Goal: Task Accomplishment & Management: Complete application form

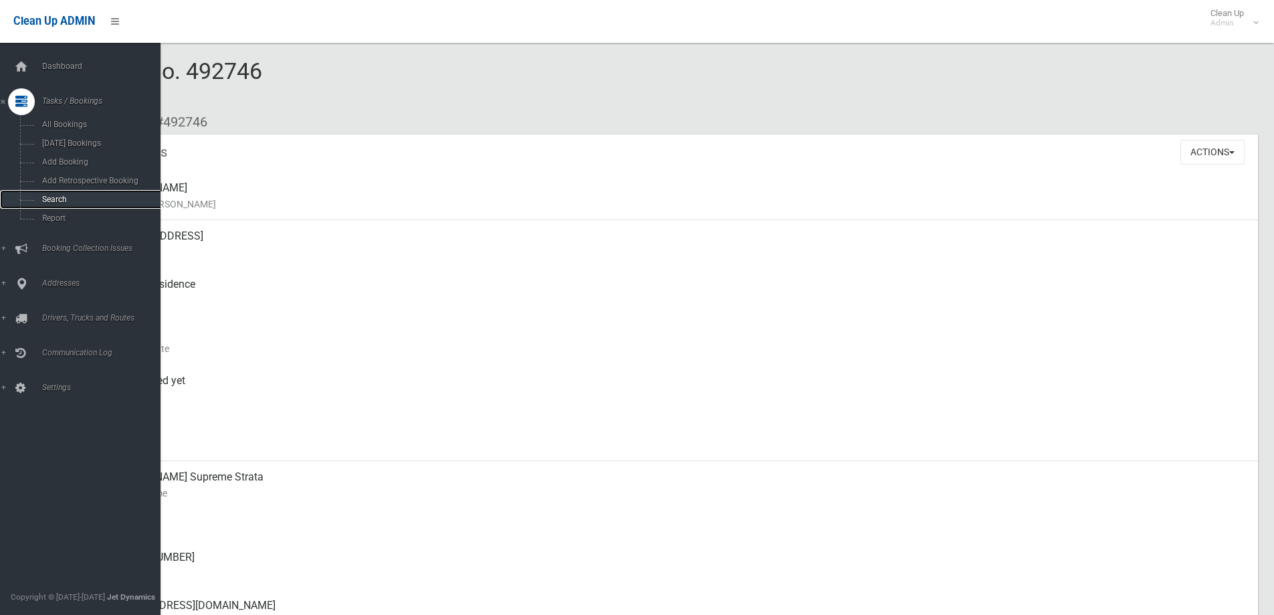
click at [44, 198] on span "Search" at bounding box center [98, 199] width 121 height 9
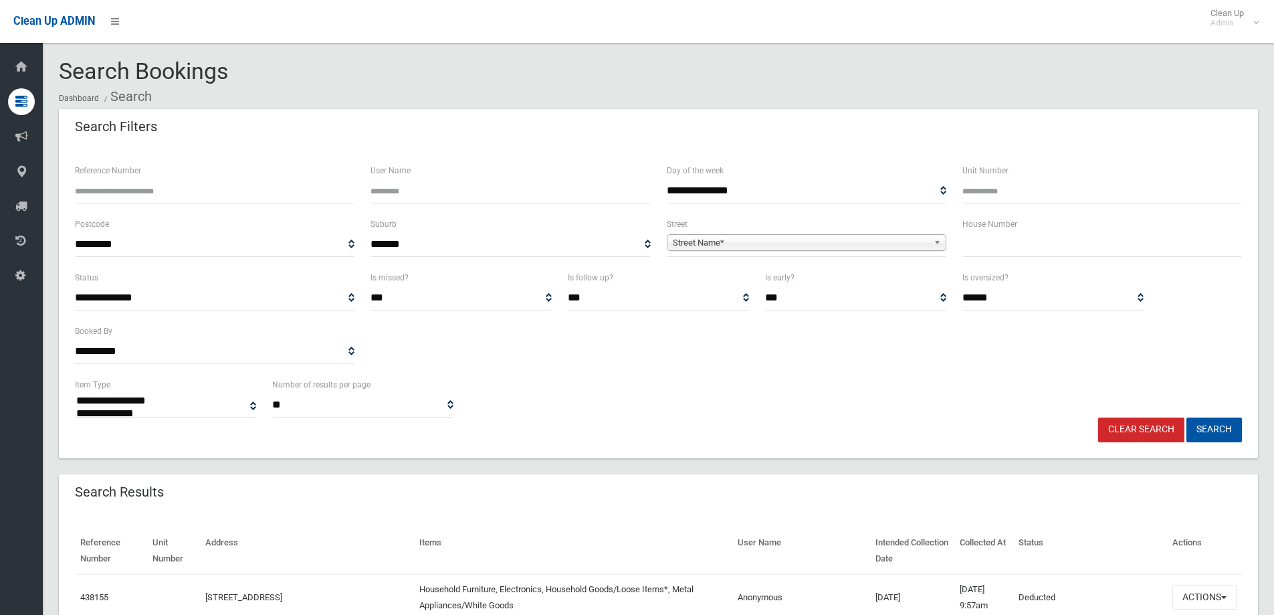
select select
click at [1019, 250] on input "text" at bounding box center [1103, 244] width 280 height 25
type input "**"
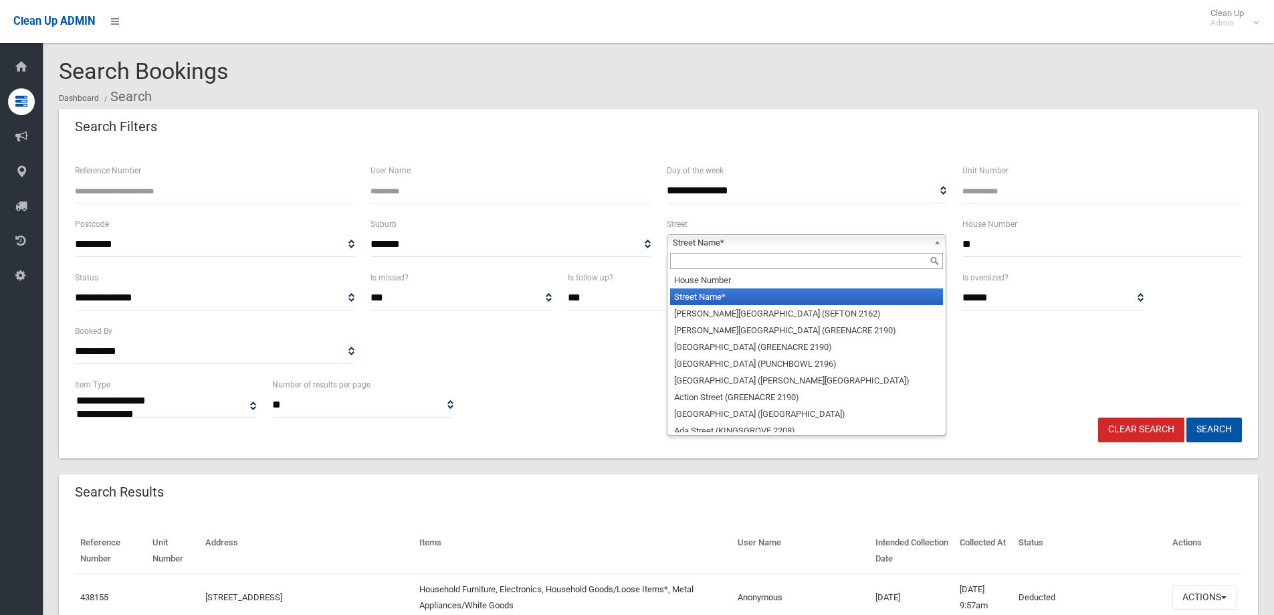
click at [938, 241] on b at bounding box center [940, 242] width 12 height 15
click at [829, 259] on input "text" at bounding box center [806, 261] width 273 height 16
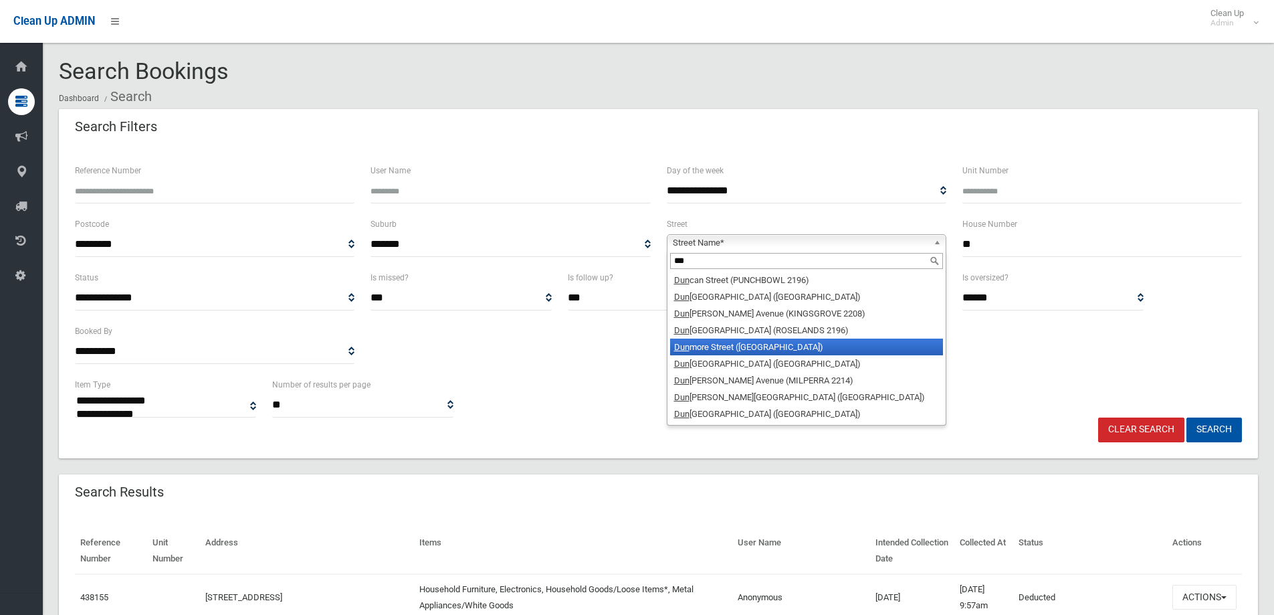
type input "***"
click at [808, 342] on li "Dun more Street (CROYDON PARK 2133)" at bounding box center [806, 346] width 273 height 17
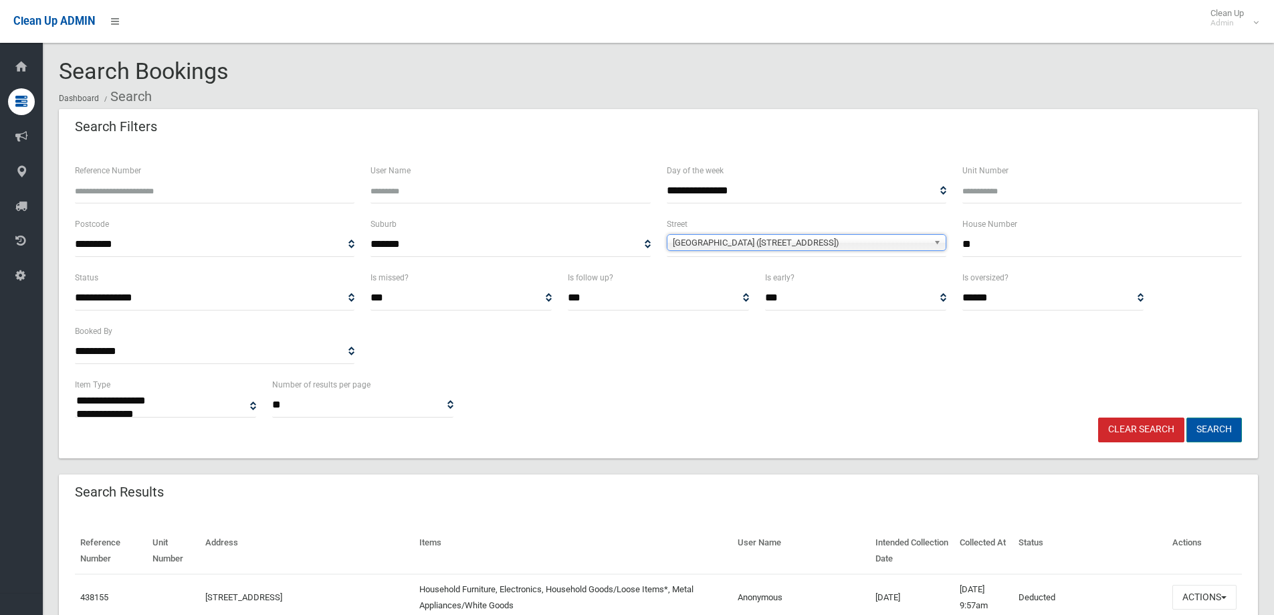
click at [1217, 434] on button "Search" at bounding box center [1215, 429] width 56 height 25
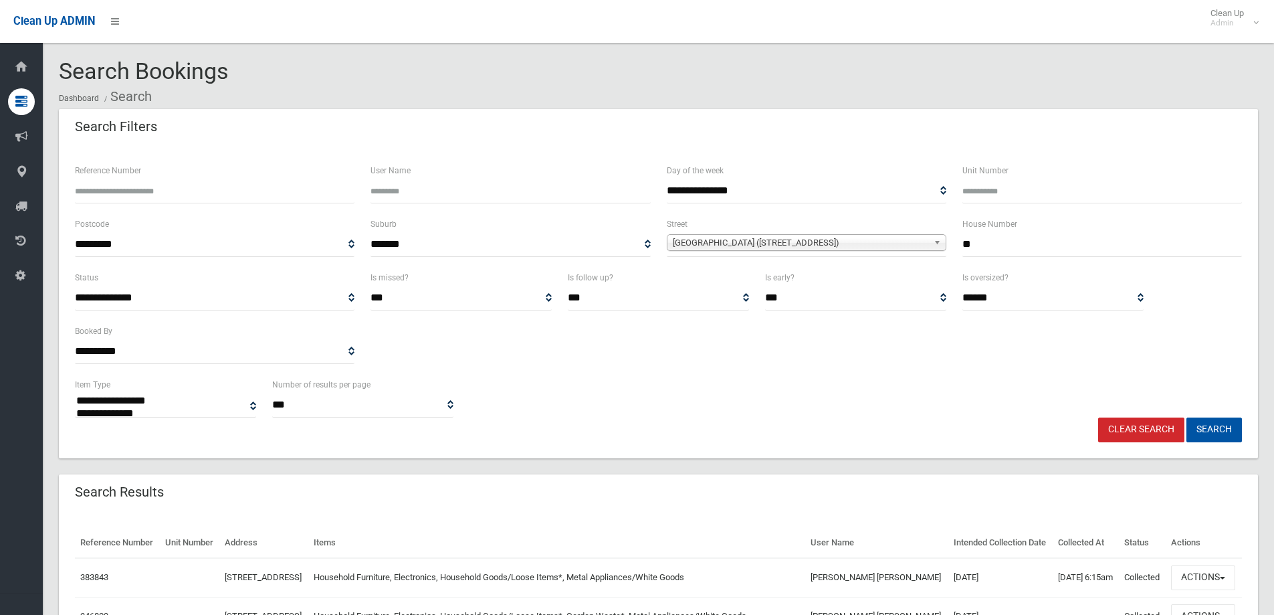
select select
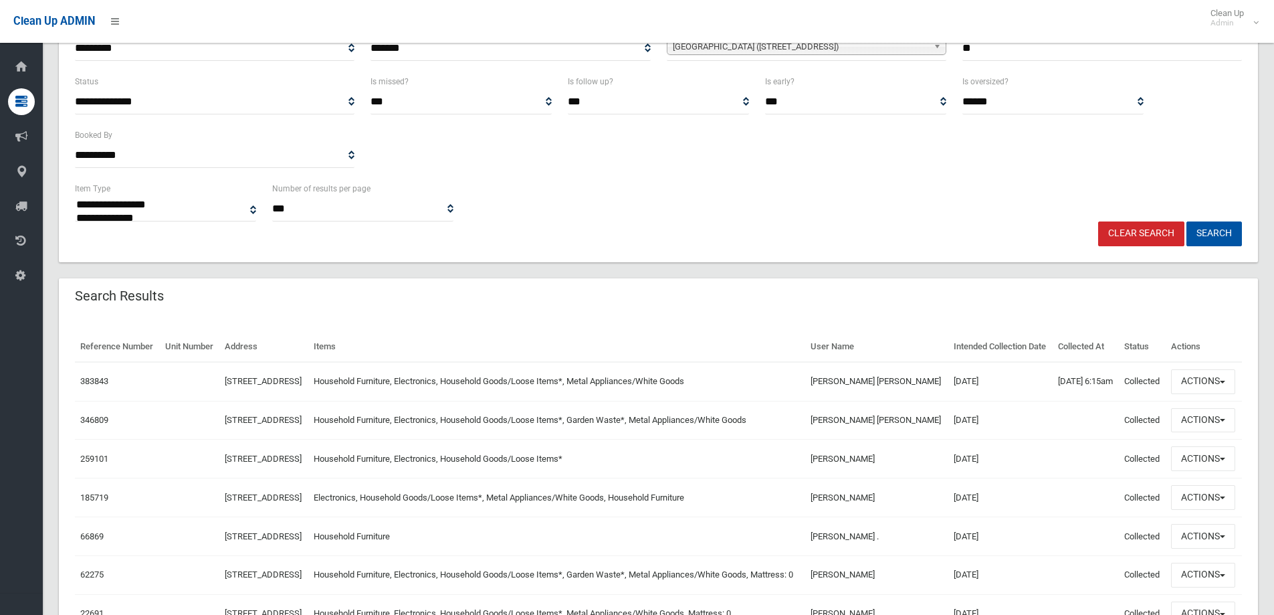
scroll to position [213, 0]
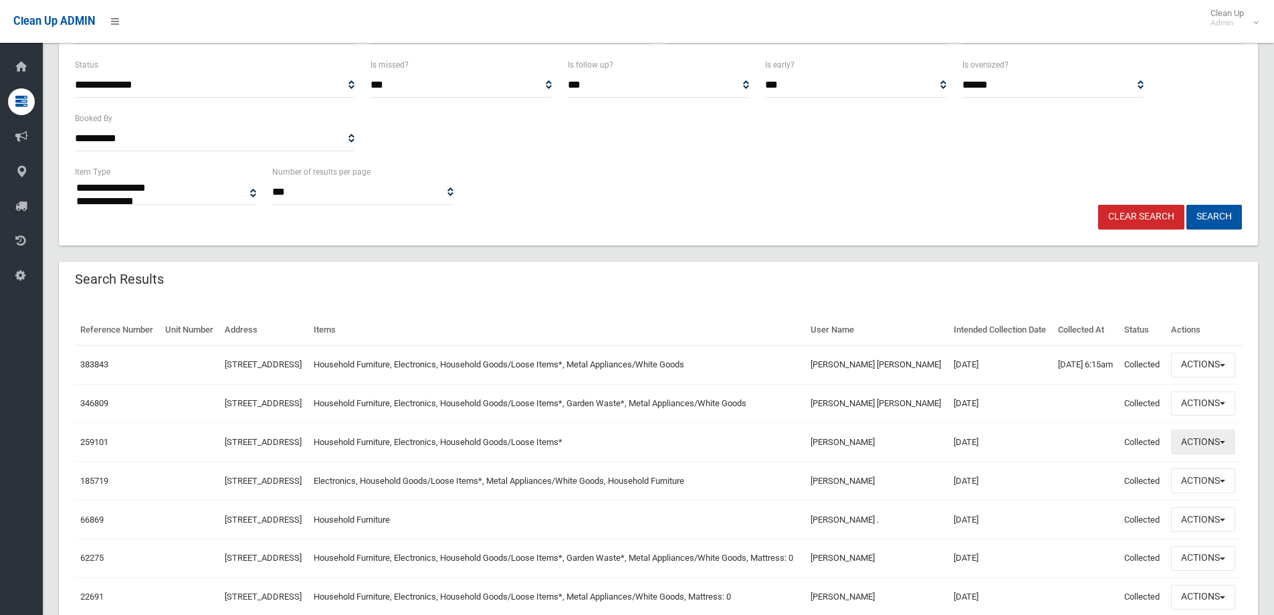
click at [1227, 454] on button "Actions" at bounding box center [1203, 441] width 64 height 25
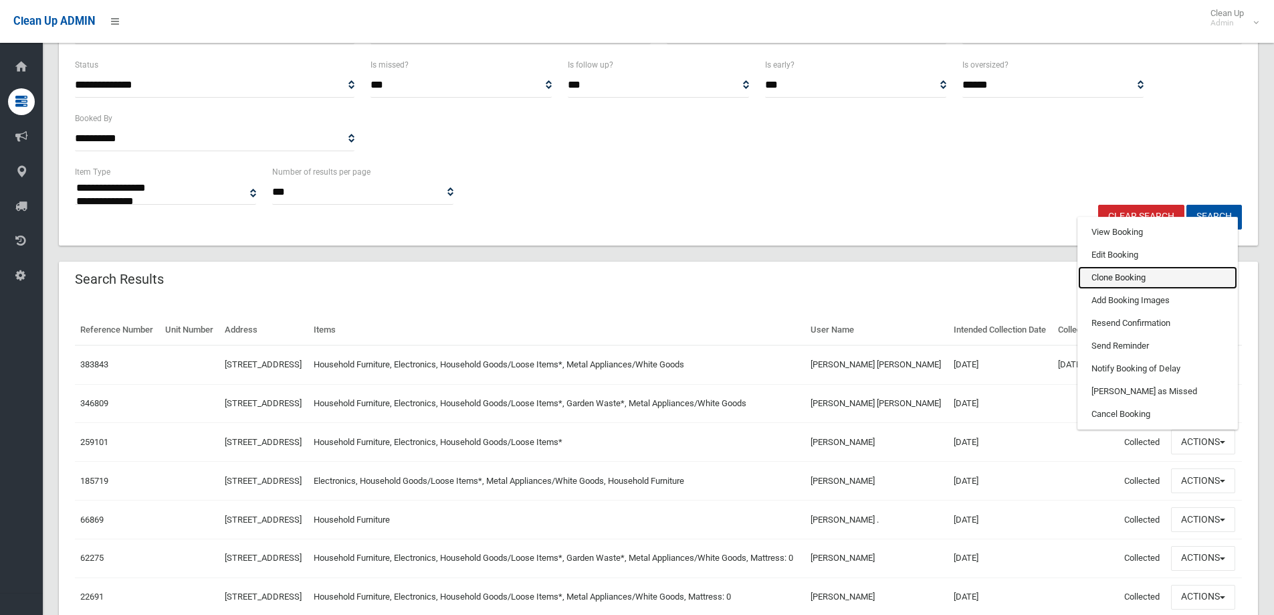
click at [1159, 289] on link "Clone Booking" at bounding box center [1157, 277] width 159 height 23
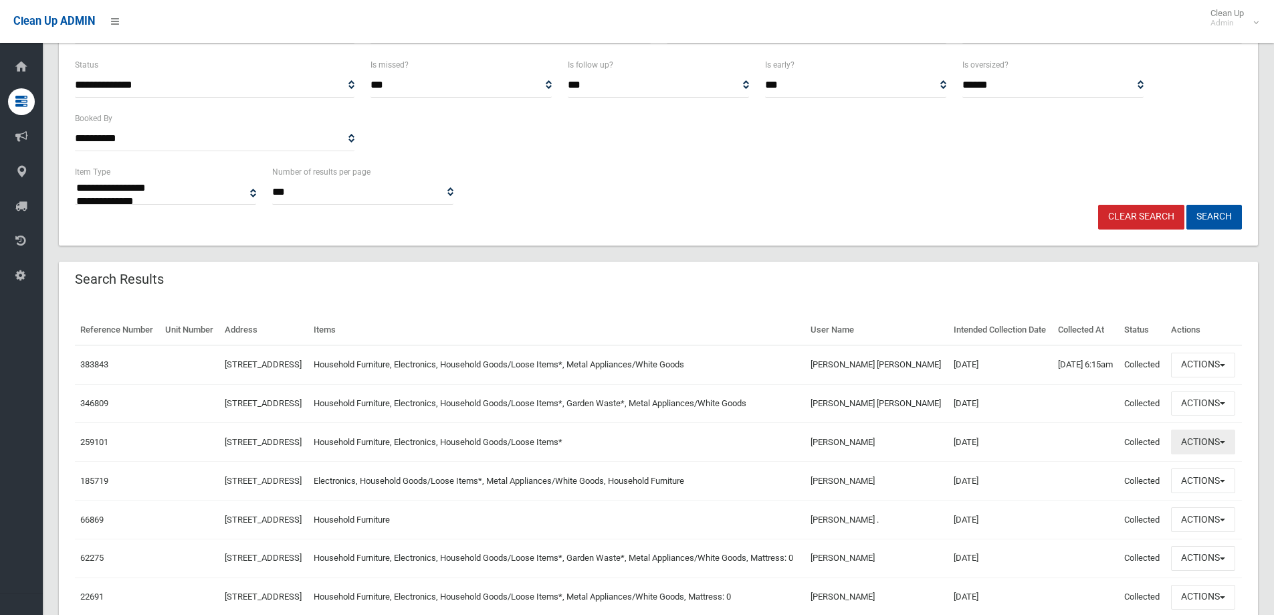
click at [1224, 454] on button "Actions" at bounding box center [1203, 441] width 64 height 25
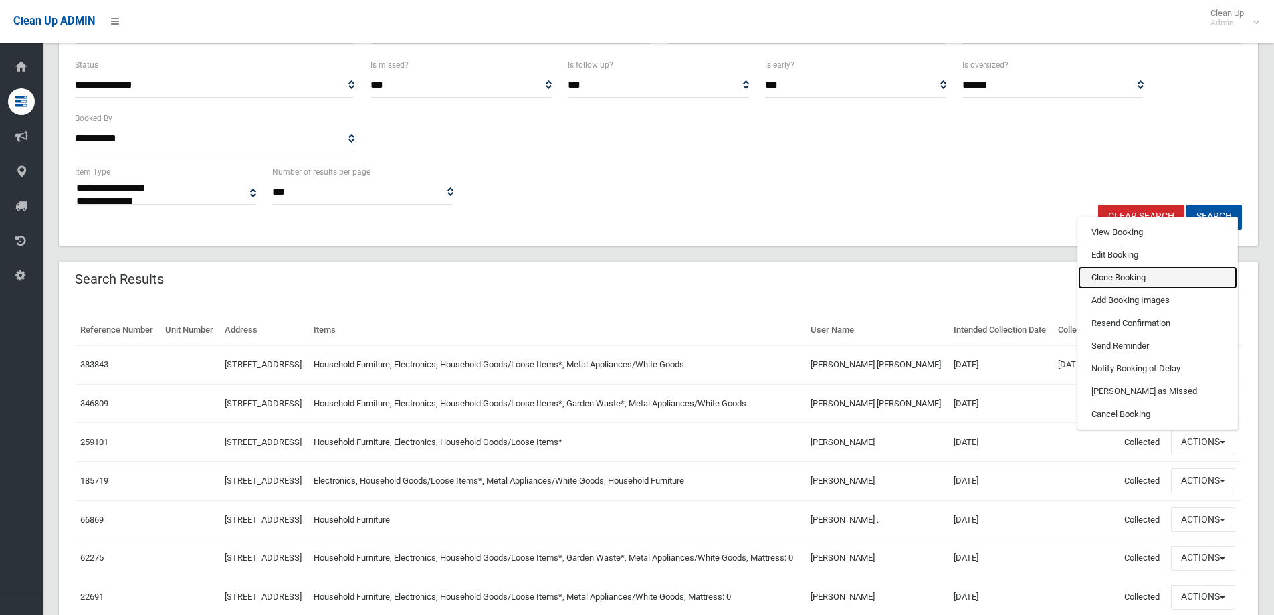
click at [1119, 289] on link "Clone Booking" at bounding box center [1157, 277] width 159 height 23
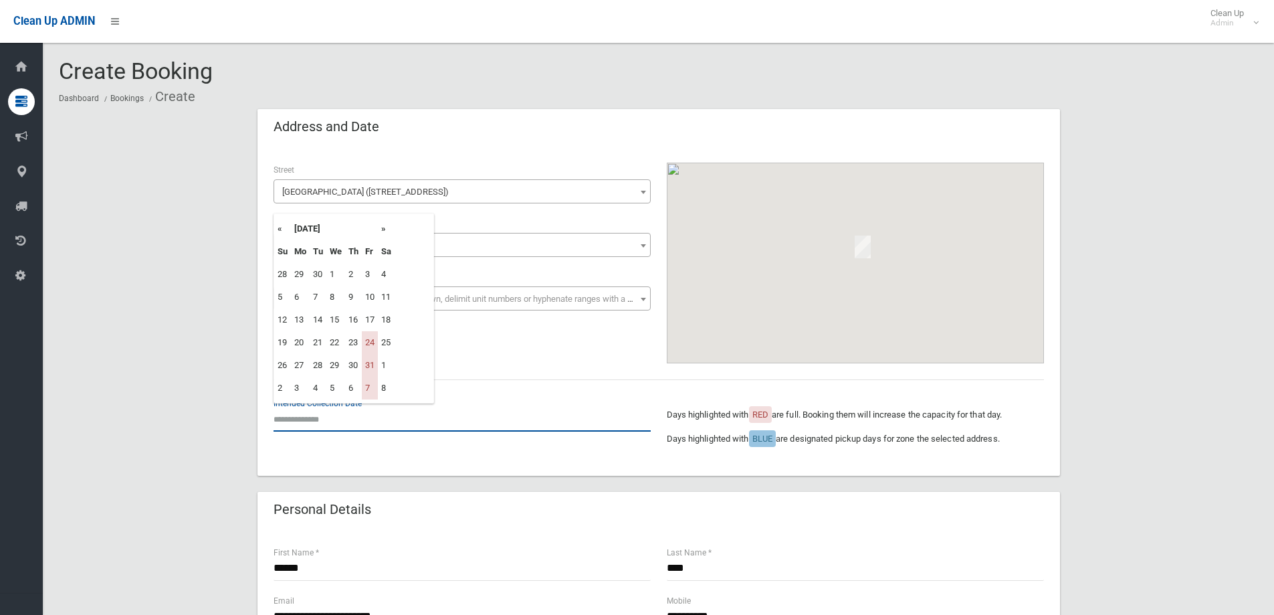
click at [298, 415] on input "text" at bounding box center [462, 419] width 377 height 25
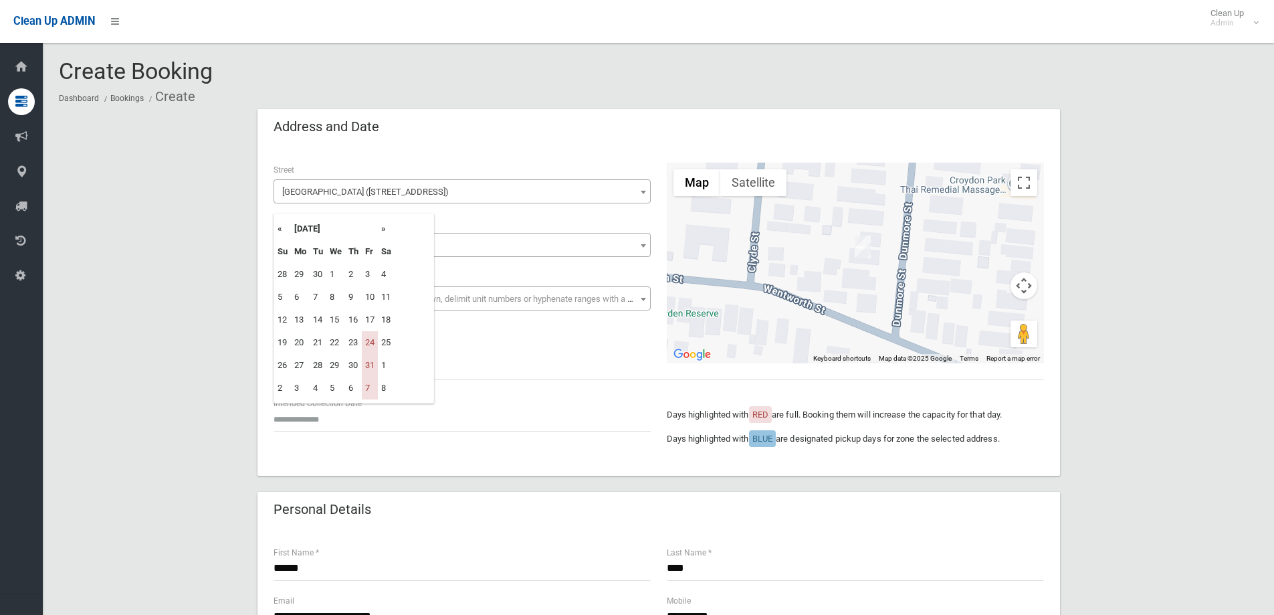
click at [383, 230] on th "»" at bounding box center [386, 228] width 17 height 23
click at [375, 320] on td "14" at bounding box center [370, 319] width 16 height 23
type input "**********"
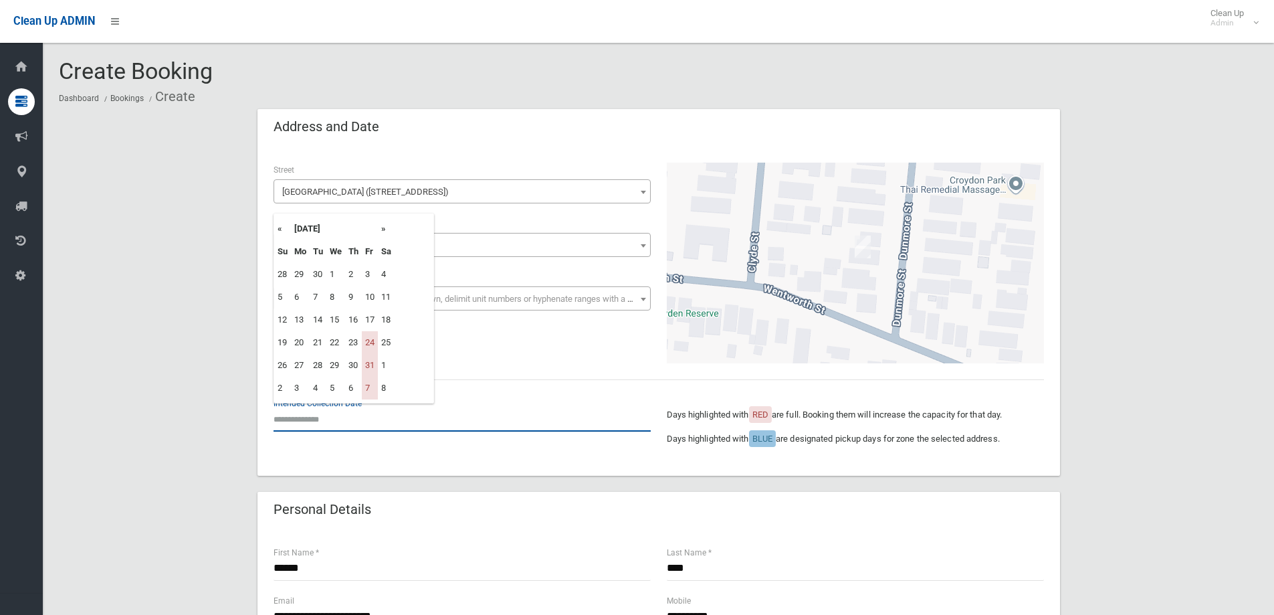
click at [300, 419] on input "text" at bounding box center [462, 419] width 377 height 25
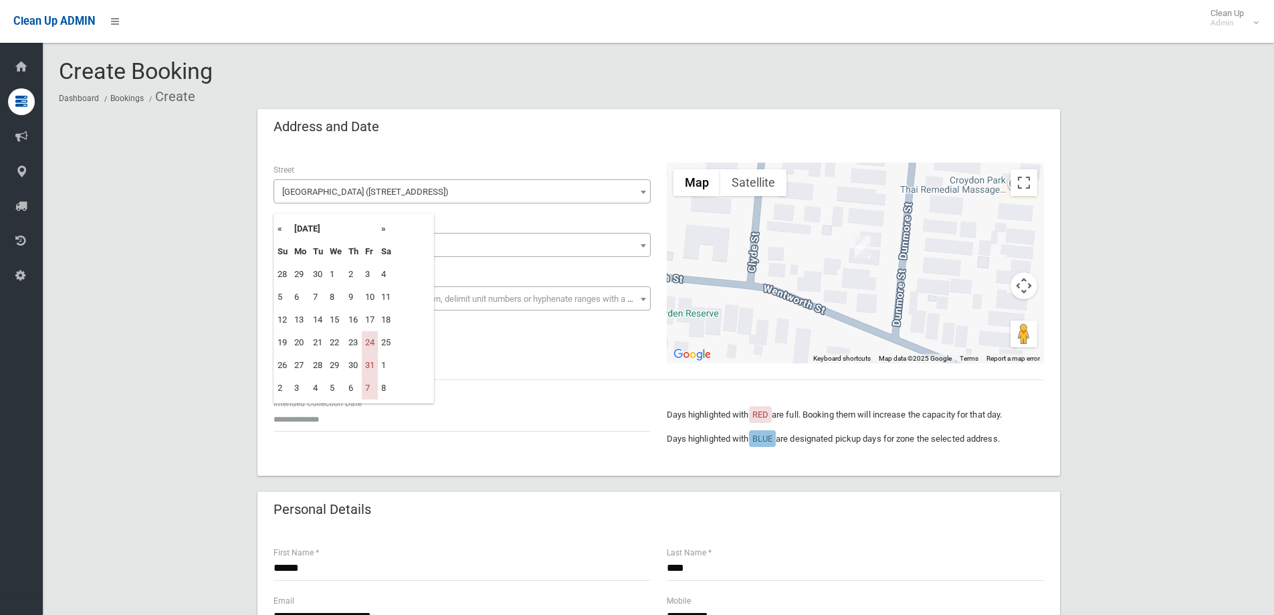
click at [383, 228] on th "»" at bounding box center [386, 228] width 17 height 23
click at [375, 323] on td "14" at bounding box center [370, 319] width 16 height 23
type input "**********"
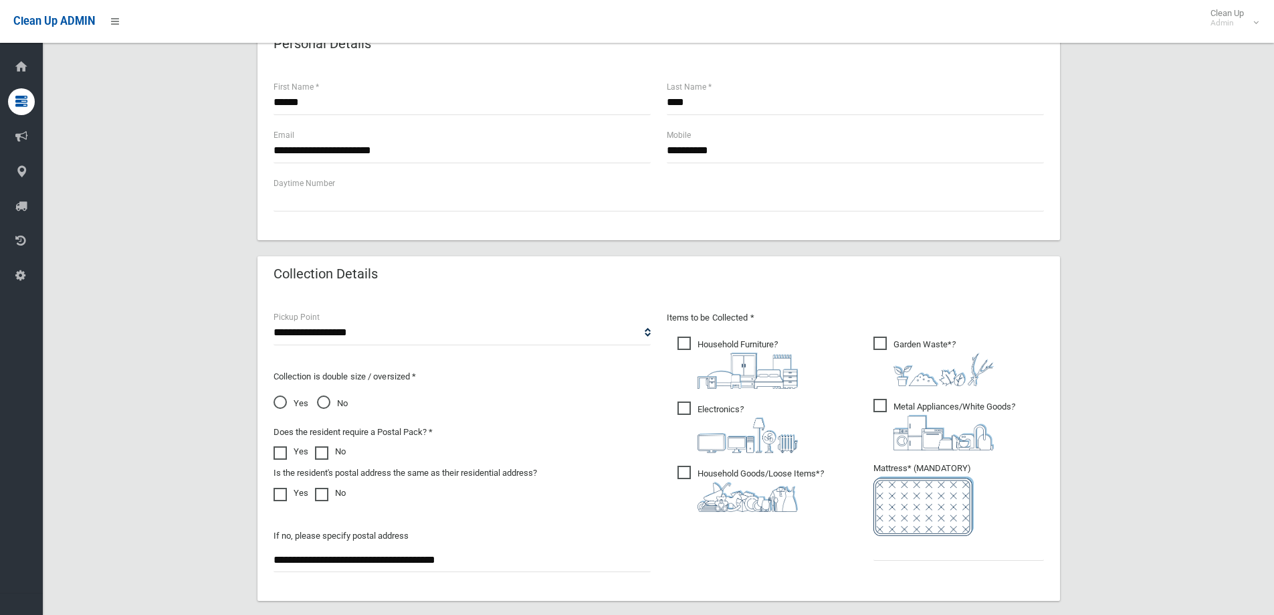
scroll to position [468, 0]
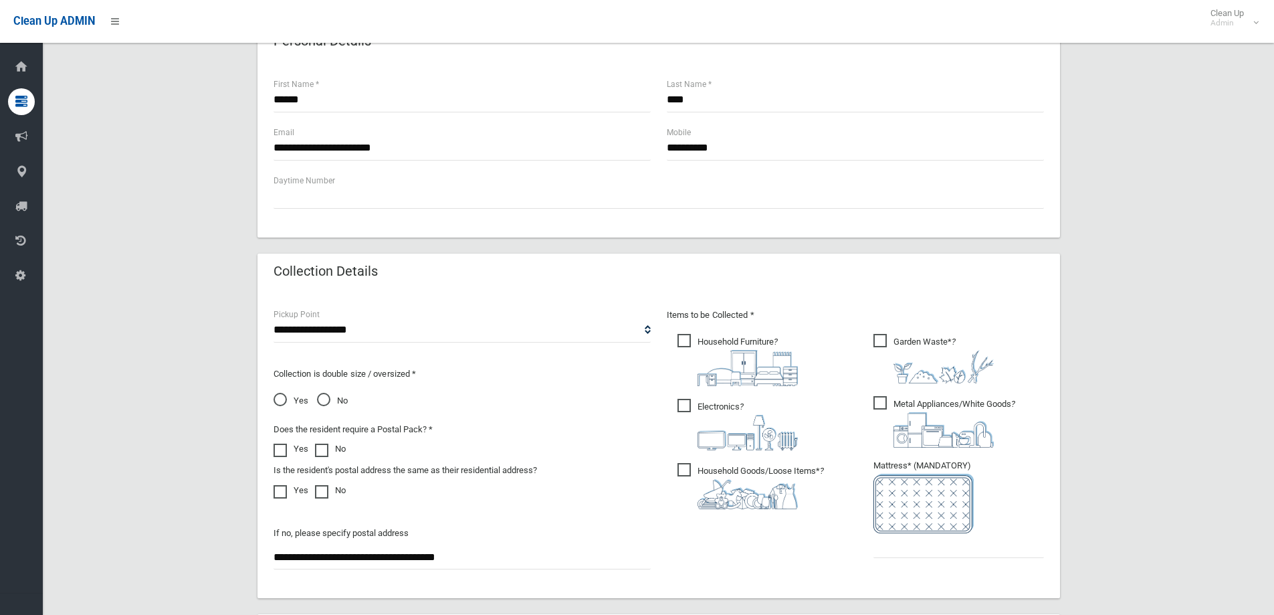
click at [883, 404] on span "Metal Appliances/White Goods ?" at bounding box center [945, 422] width 142 height 52
click at [882, 340] on span "Garden Waste* ?" at bounding box center [934, 359] width 120 height 50
click at [897, 553] on input "text" at bounding box center [959, 545] width 171 height 25
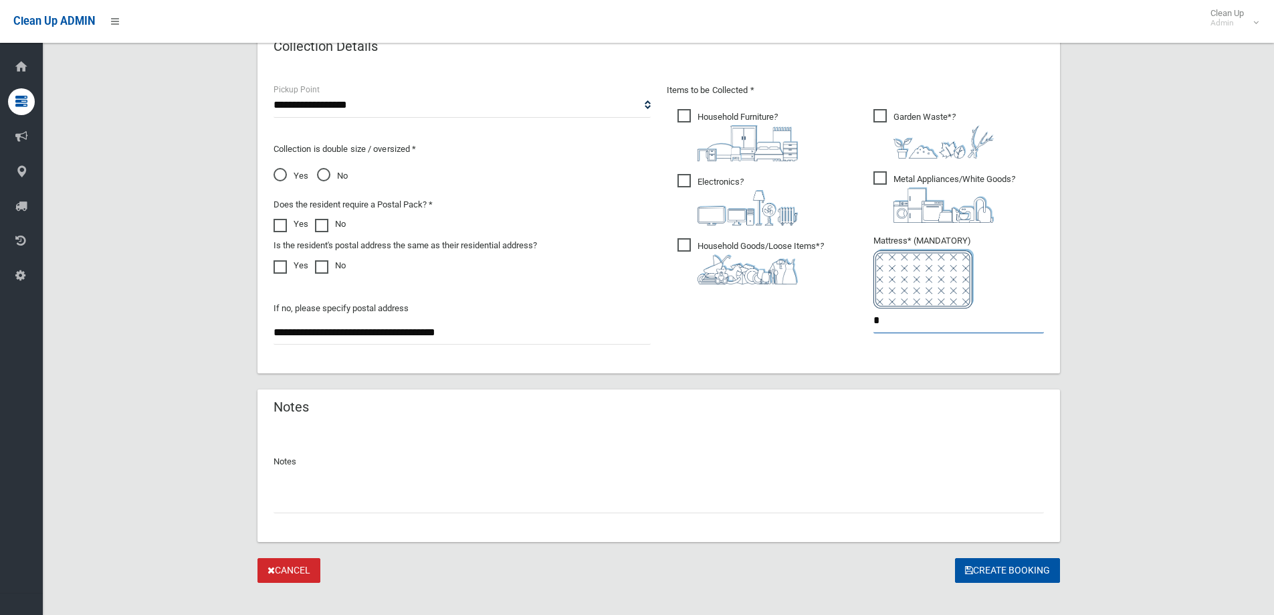
scroll to position [709, 0]
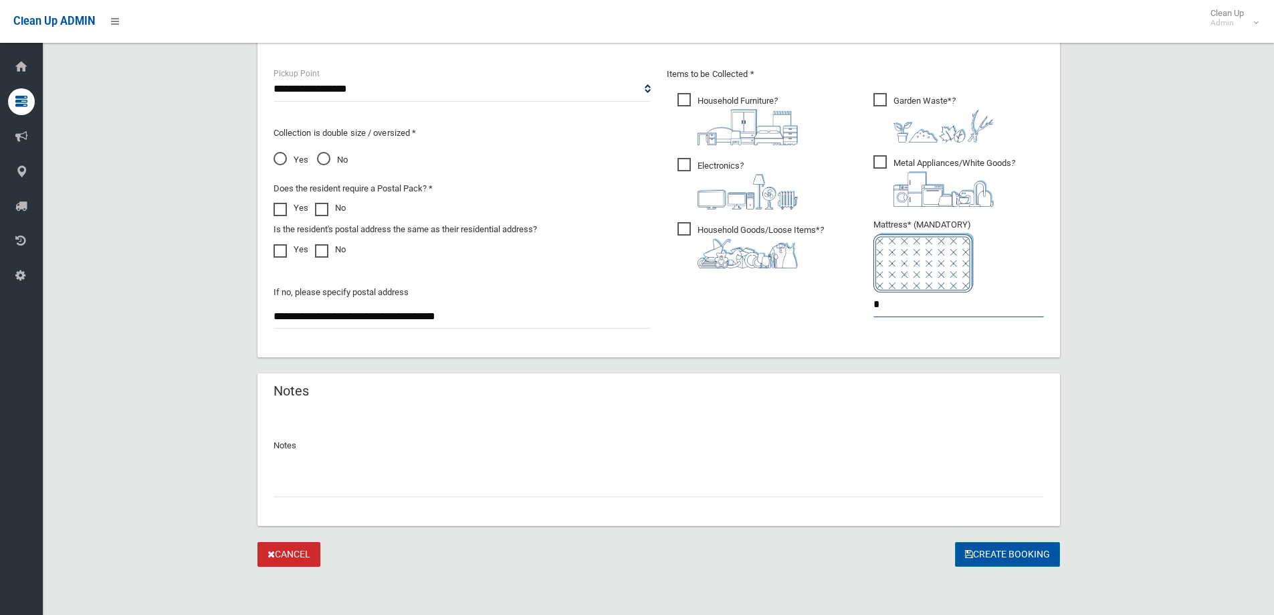
type input "*"
click at [999, 551] on button "Create Booking" at bounding box center [1007, 554] width 105 height 25
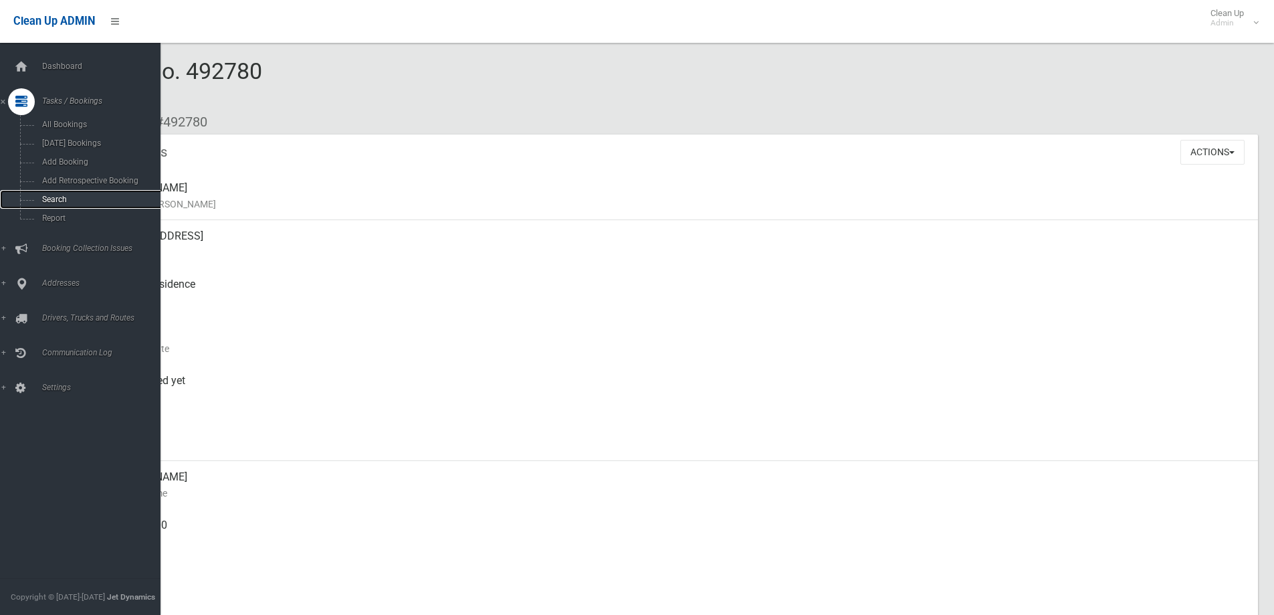
click at [53, 201] on span "Search" at bounding box center [98, 199] width 121 height 9
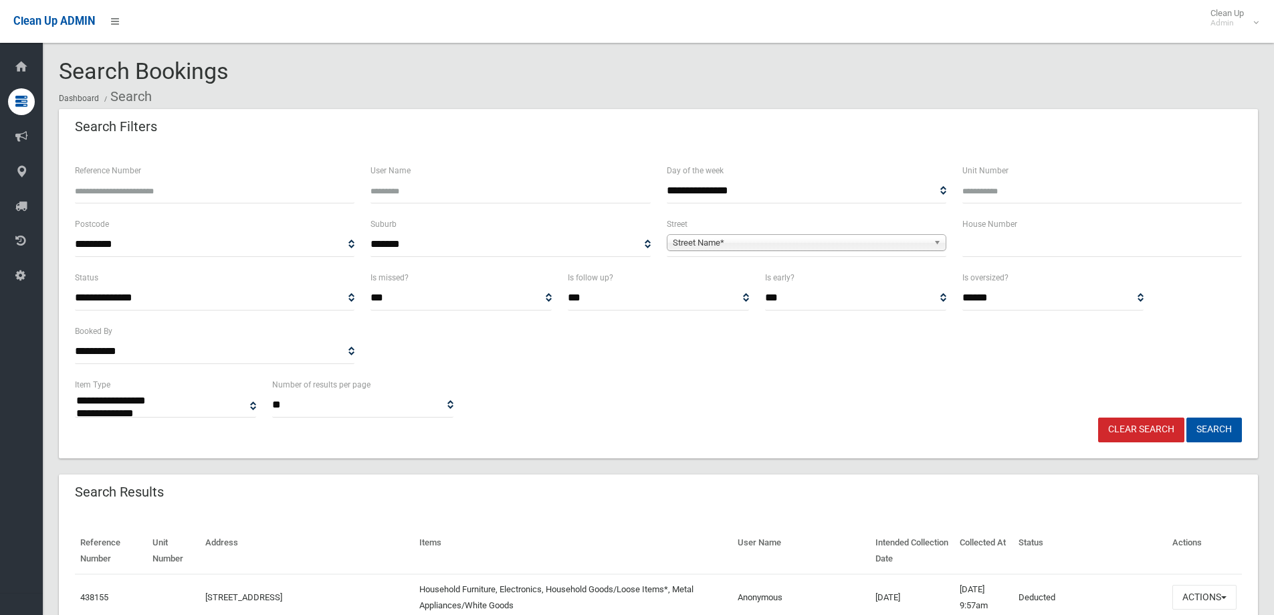
select select
click at [998, 238] on input "text" at bounding box center [1103, 244] width 280 height 25
type input "*"
click at [937, 237] on b at bounding box center [940, 242] width 12 height 15
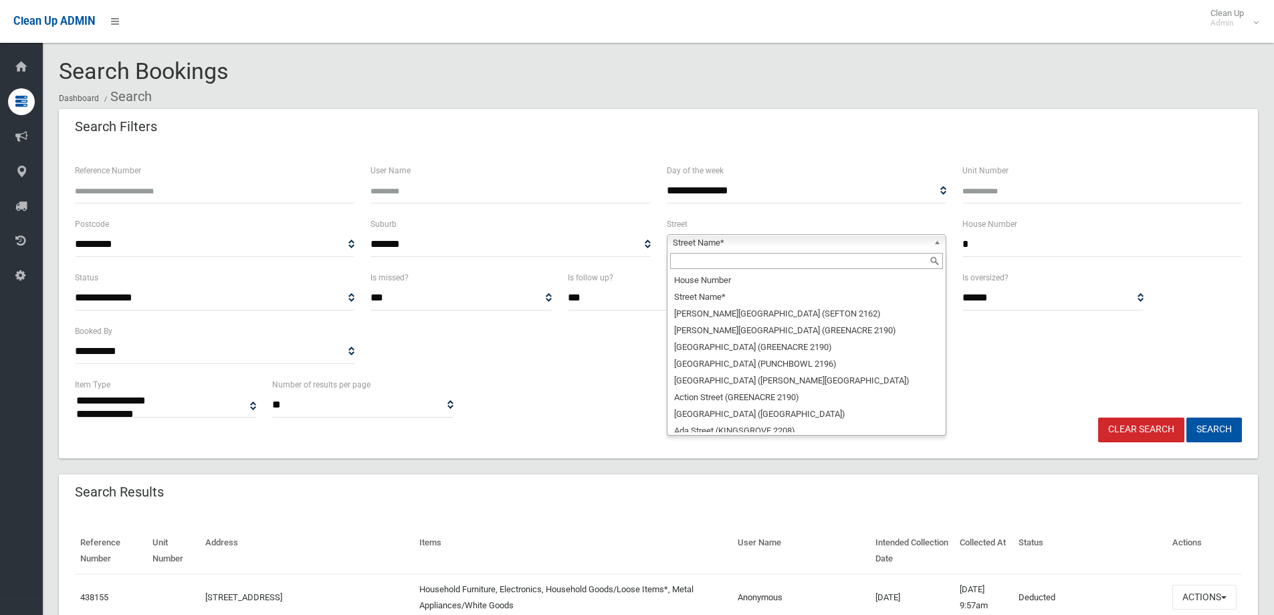
click at [840, 263] on input "text" at bounding box center [806, 261] width 273 height 16
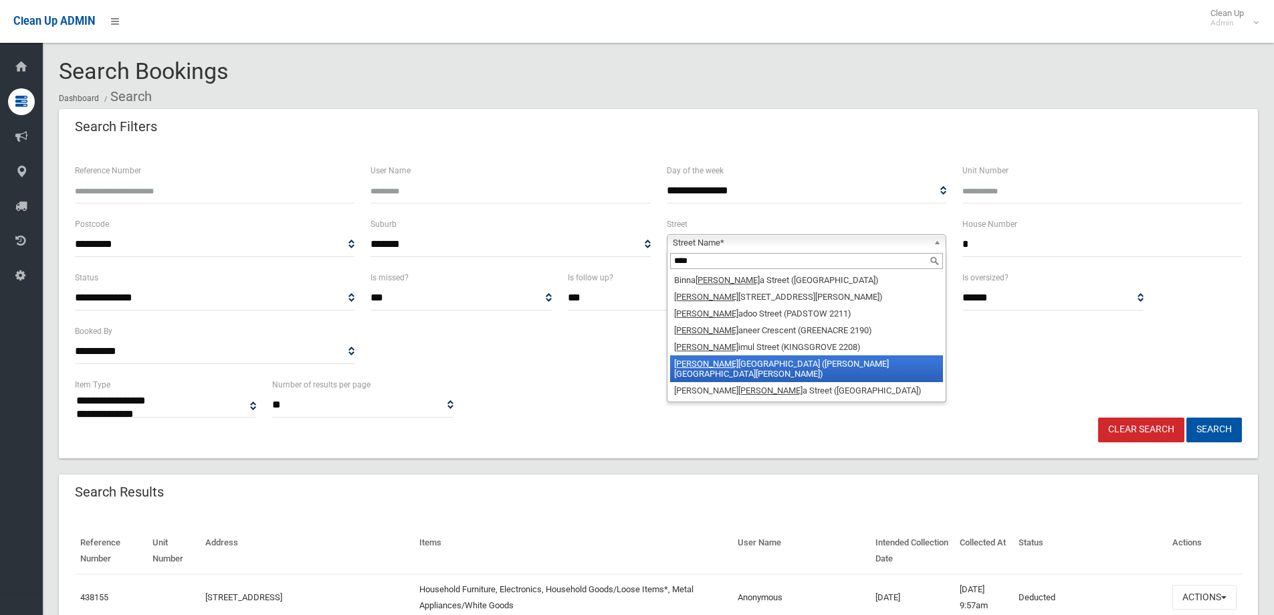
type input "****"
click at [789, 362] on li "Burr ows Avenue (CHESTER HILL 2162)" at bounding box center [806, 368] width 273 height 27
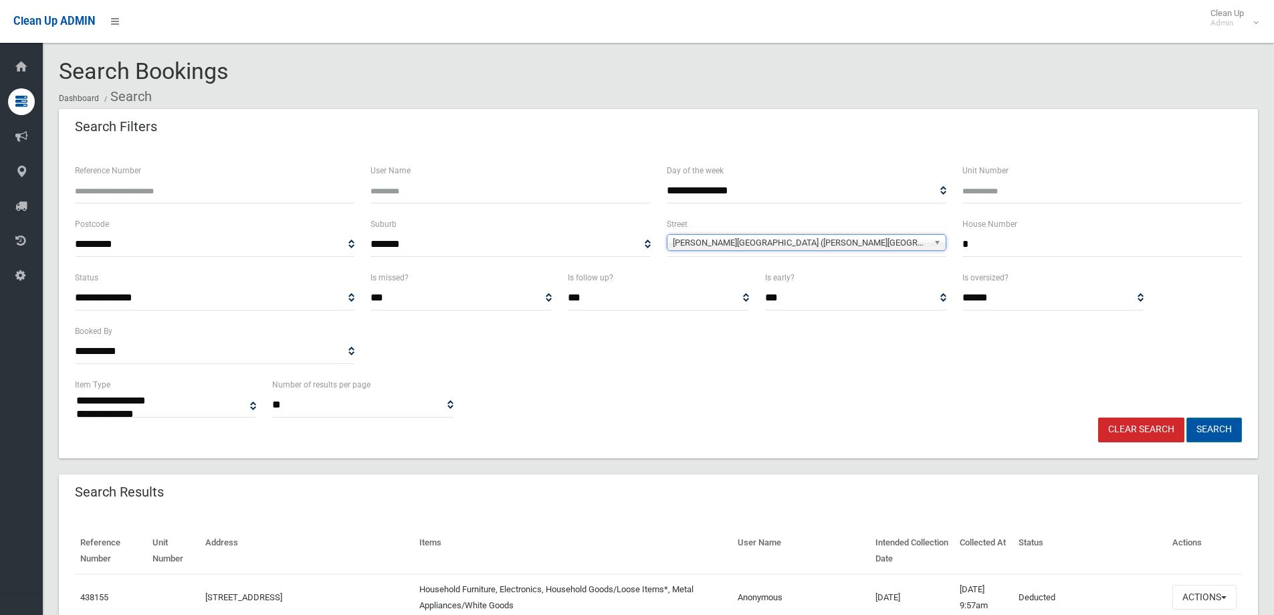
click at [1208, 429] on button "Search" at bounding box center [1215, 429] width 56 height 25
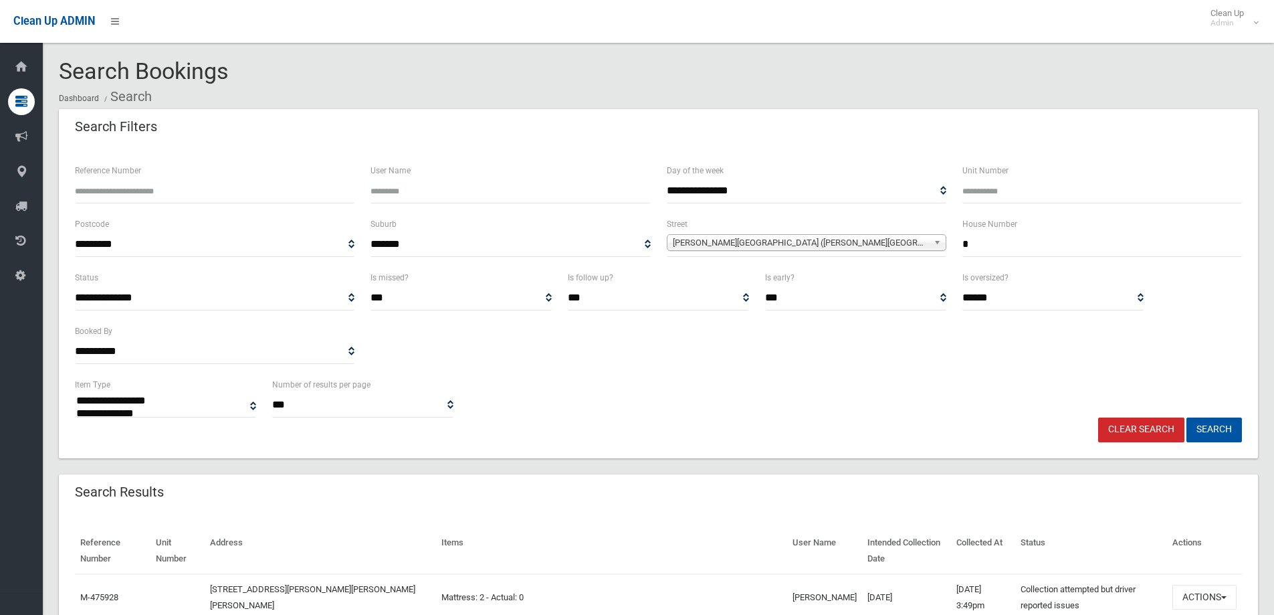
select select
